Goal: Transaction & Acquisition: Download file/media

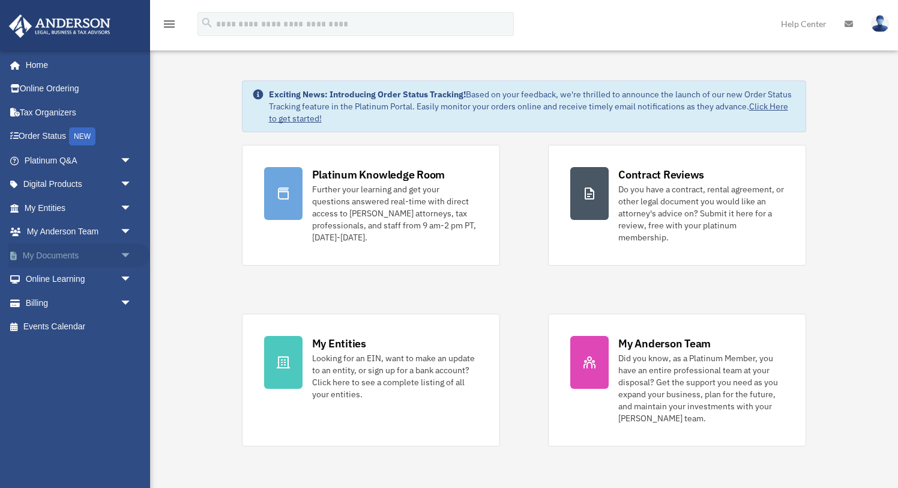
click at [45, 255] on link "My Documents arrow_drop_down" at bounding box center [79, 255] width 142 height 24
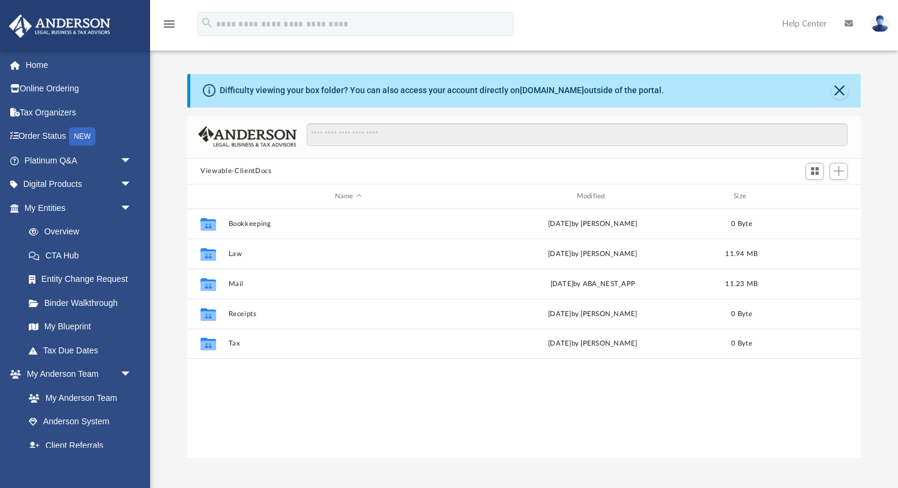
scroll to position [273, 673]
click at [839, 92] on button "Close" at bounding box center [840, 90] width 17 height 17
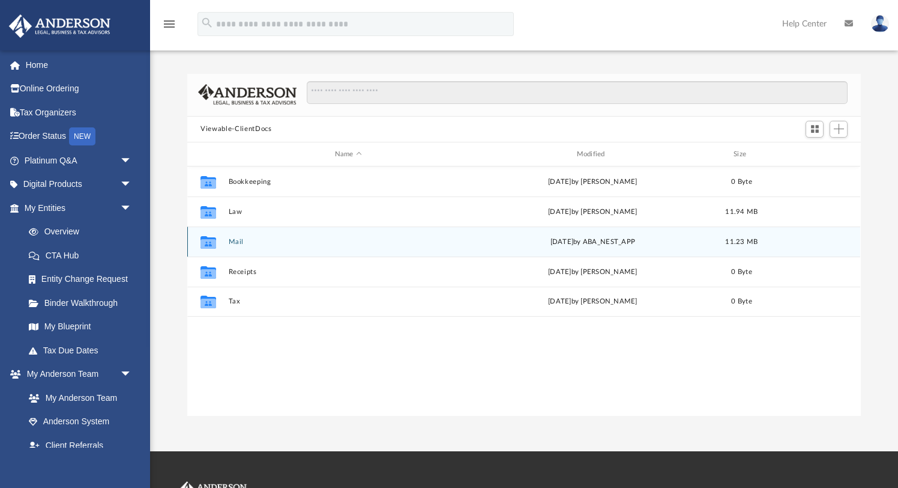
click at [237, 245] on button "Mail" at bounding box center [349, 242] width 240 height 8
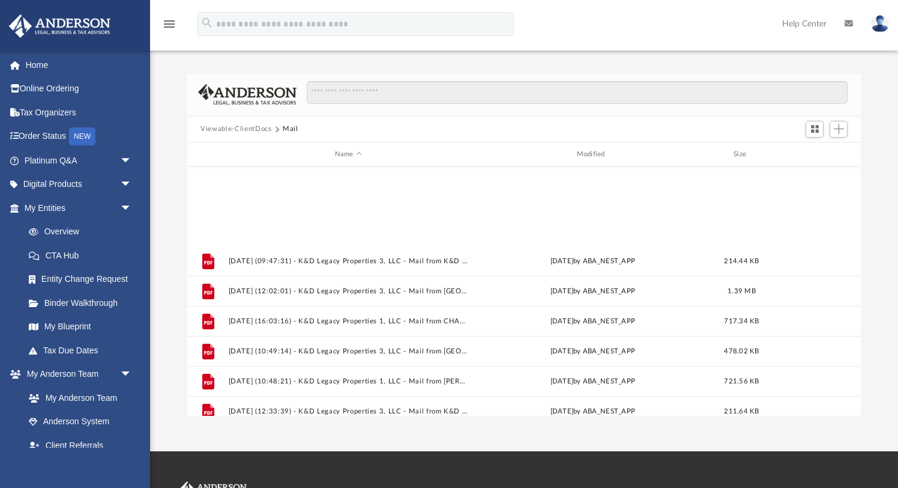
scroll to position [351, 0]
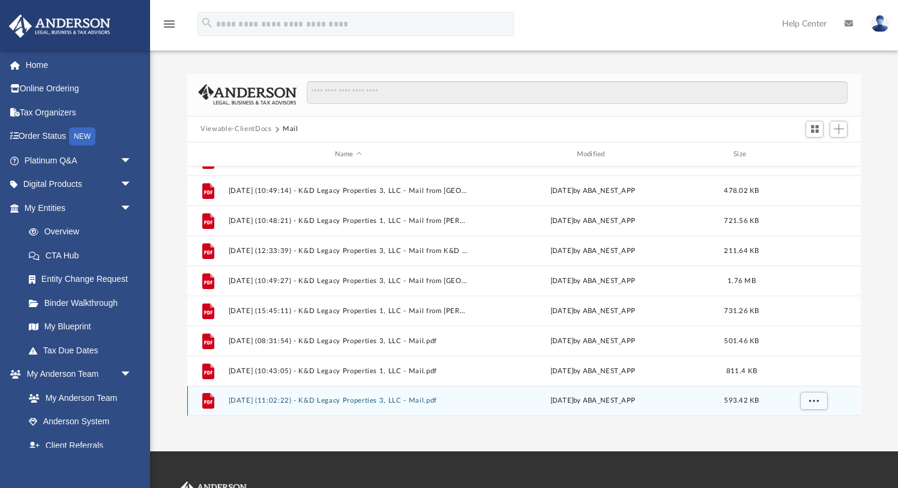
click at [379, 402] on button "[DATE] (11:02:22) - K&D Legacy Properties 3, LLC - Mail.pdf" at bounding box center [349, 401] width 240 height 8
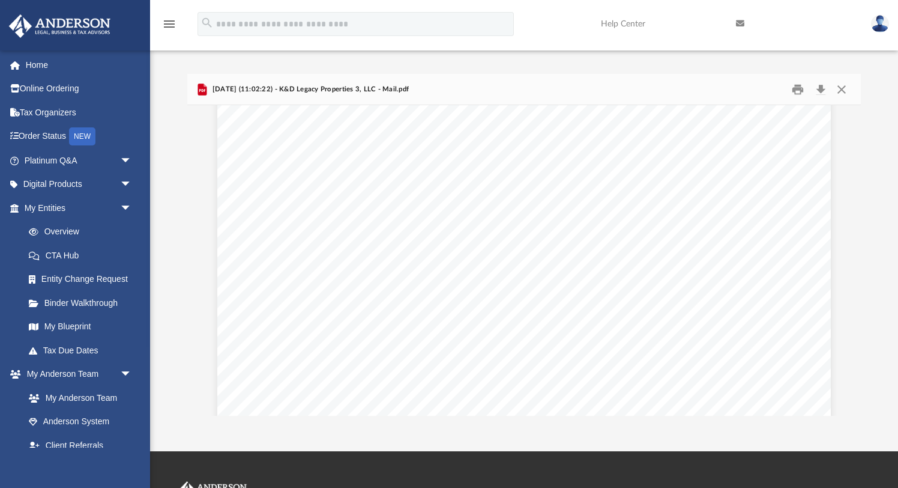
scroll to position [0, 0]
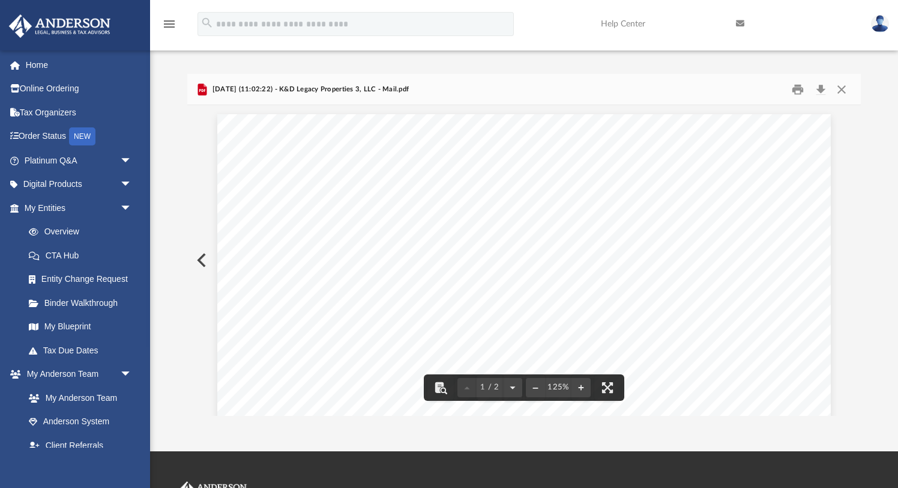
click at [198, 262] on button "Preview" at bounding box center [200, 260] width 26 height 34
click at [206, 255] on button "Preview" at bounding box center [200, 260] width 26 height 34
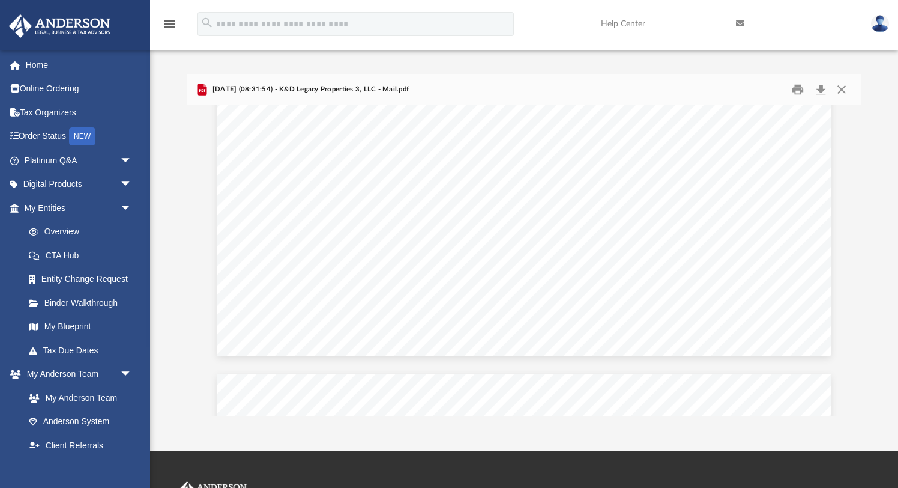
scroll to position [558, 0]
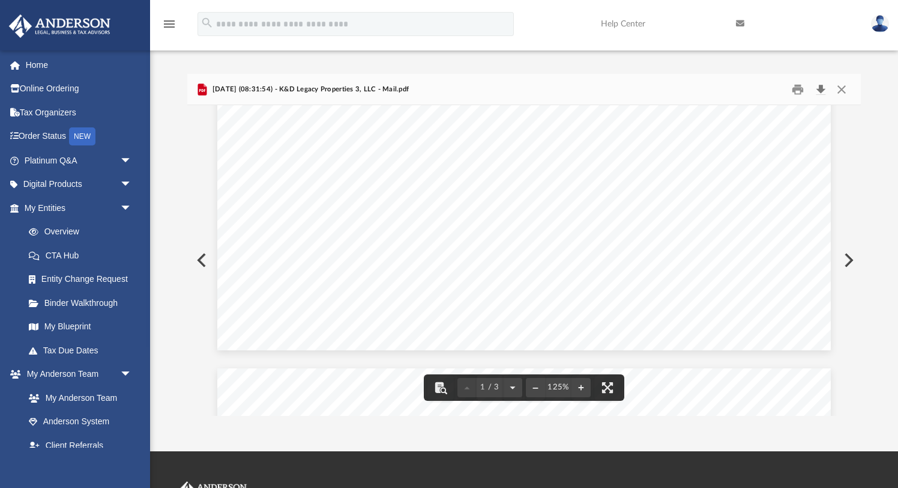
click at [831, 89] on button "Download" at bounding box center [821, 89] width 22 height 19
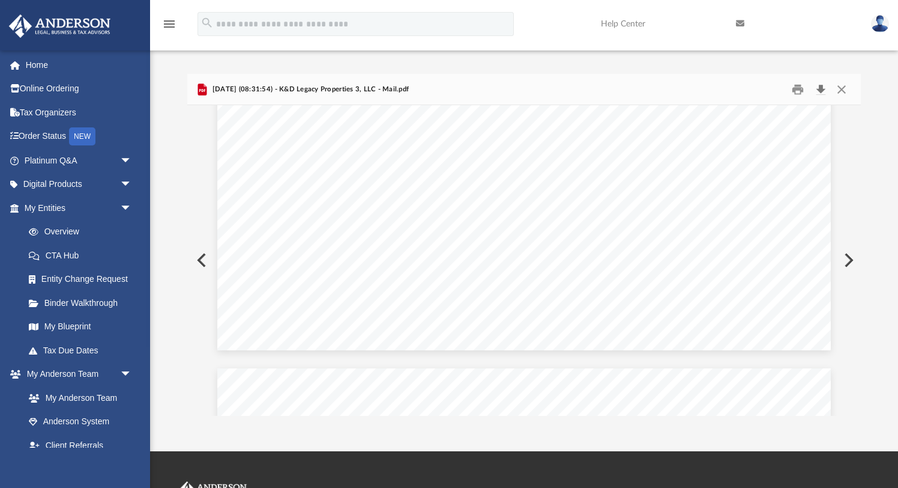
click at [819, 91] on button "Download" at bounding box center [821, 89] width 22 height 19
